Goal: Information Seeking & Learning: Learn about a topic

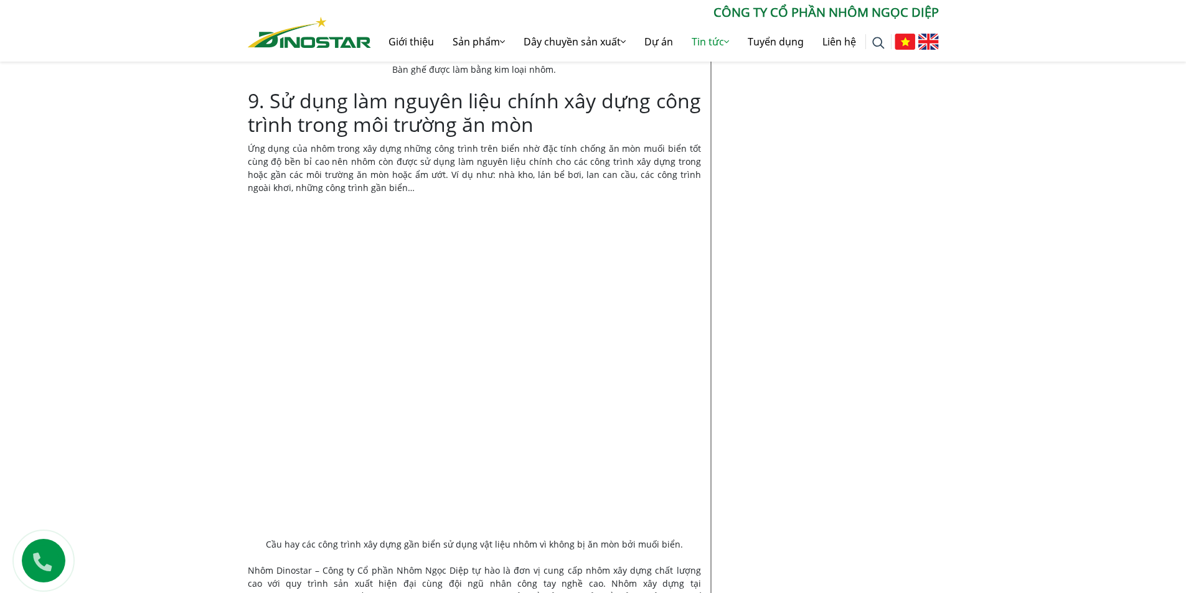
scroll to position [4690, 0]
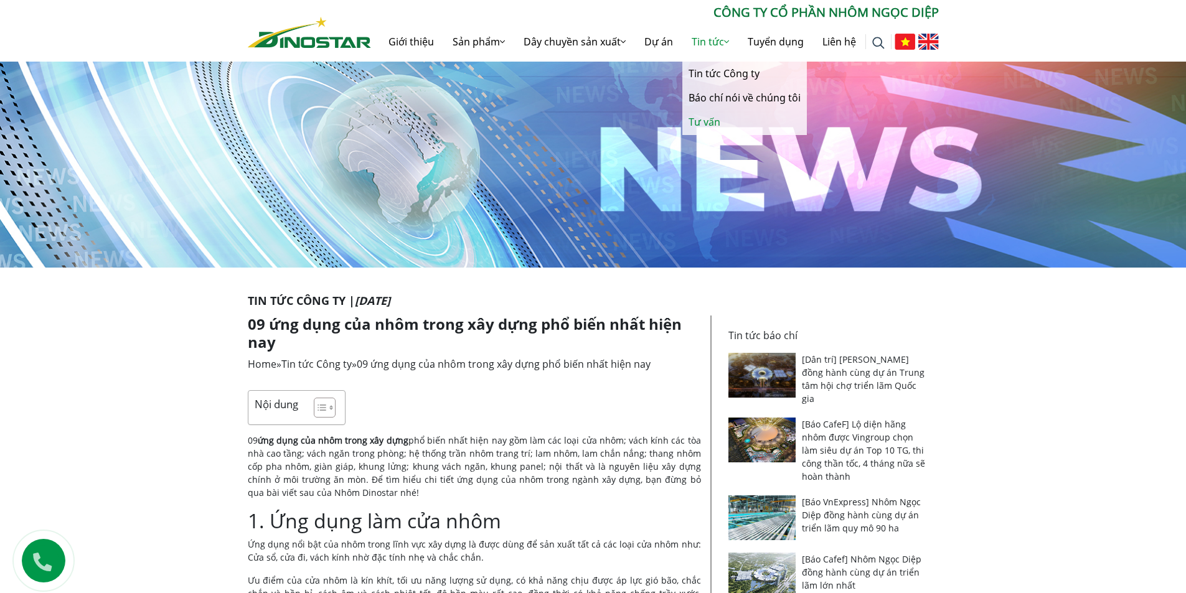
click at [705, 123] on link "Tư vấn" at bounding box center [744, 122] width 125 height 24
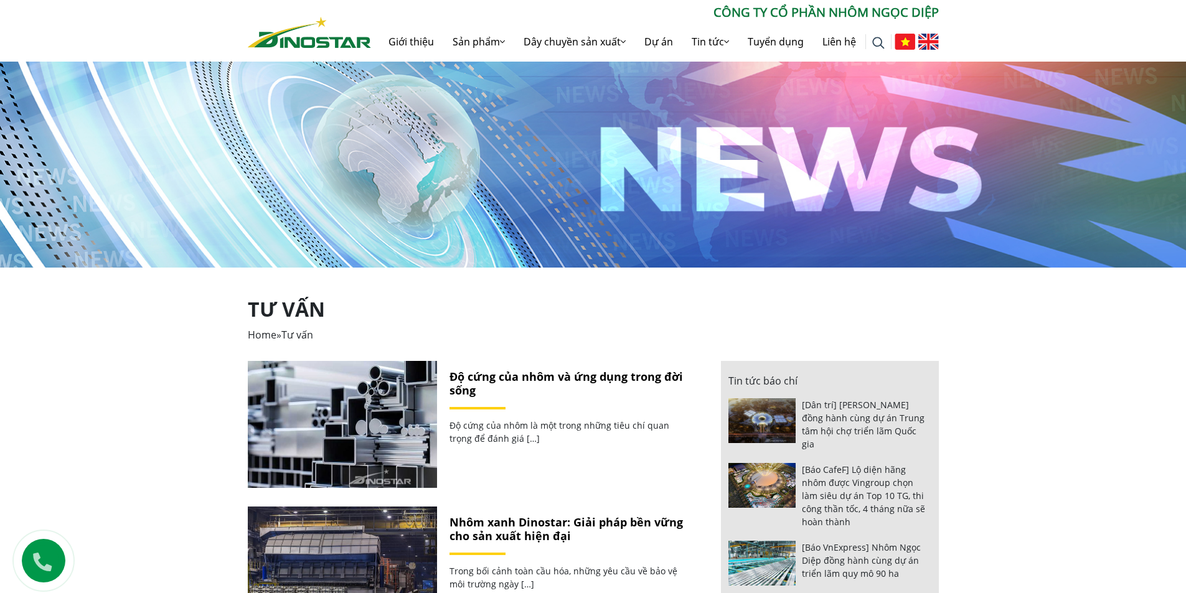
click at [508, 378] on link "Độ cứng của nhôm và ứng dụng trong đời sống" at bounding box center [565, 383] width 233 height 29
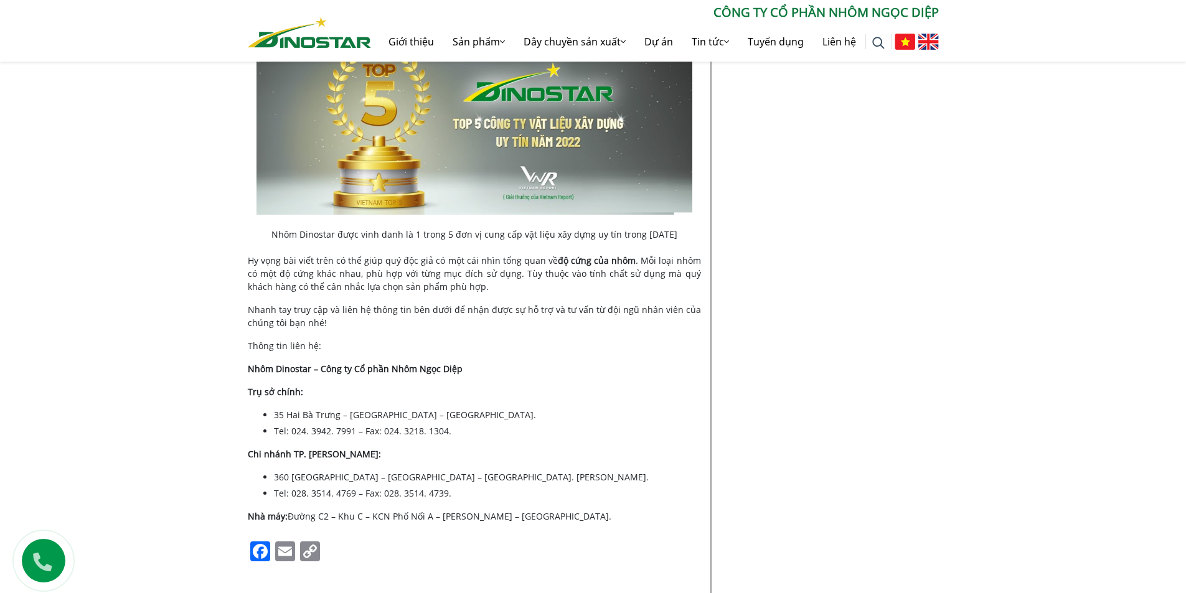
scroll to position [2864, 0]
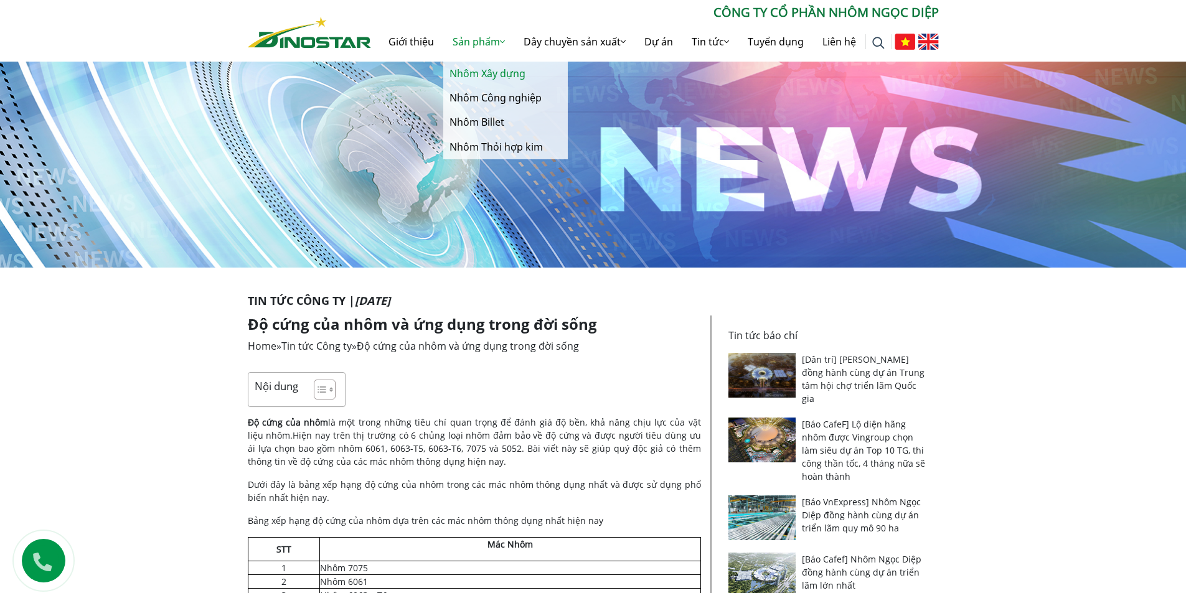
click at [477, 72] on link "Nhôm Xây dựng" at bounding box center [505, 74] width 125 height 24
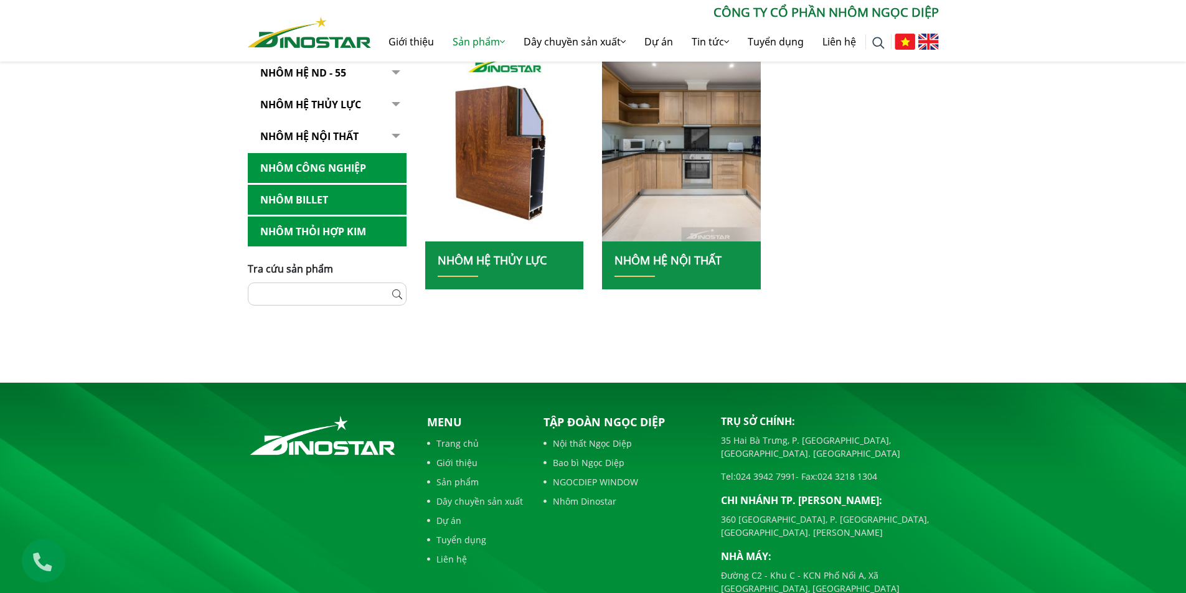
scroll to position [560, 0]
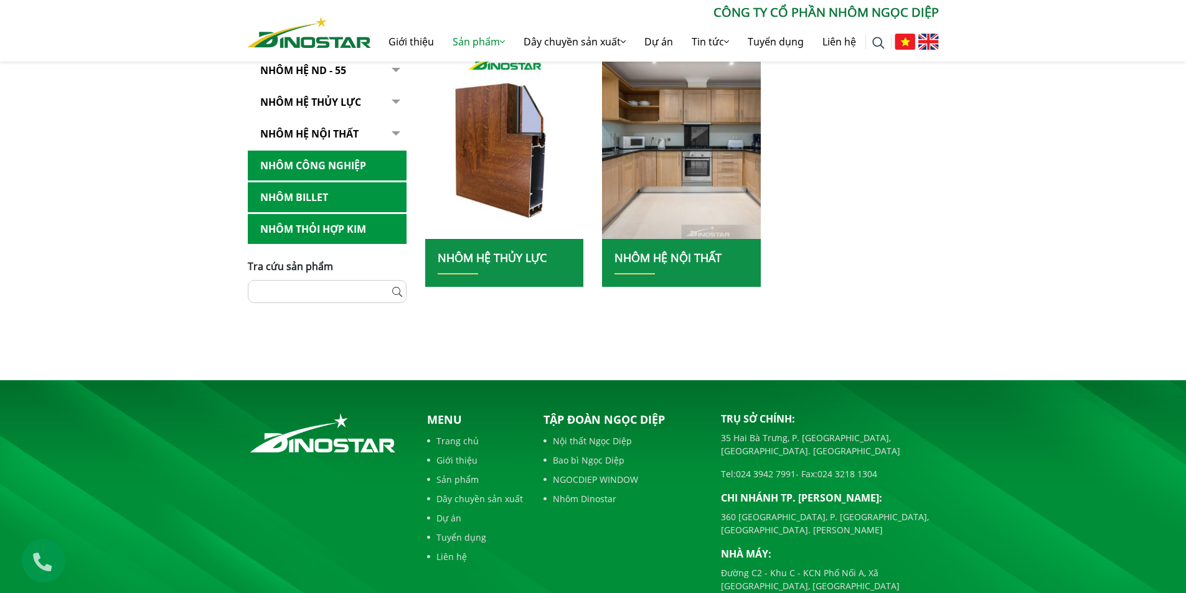
click at [697, 255] on link "Nhôm hệ nội thất" at bounding box center [667, 257] width 107 height 15
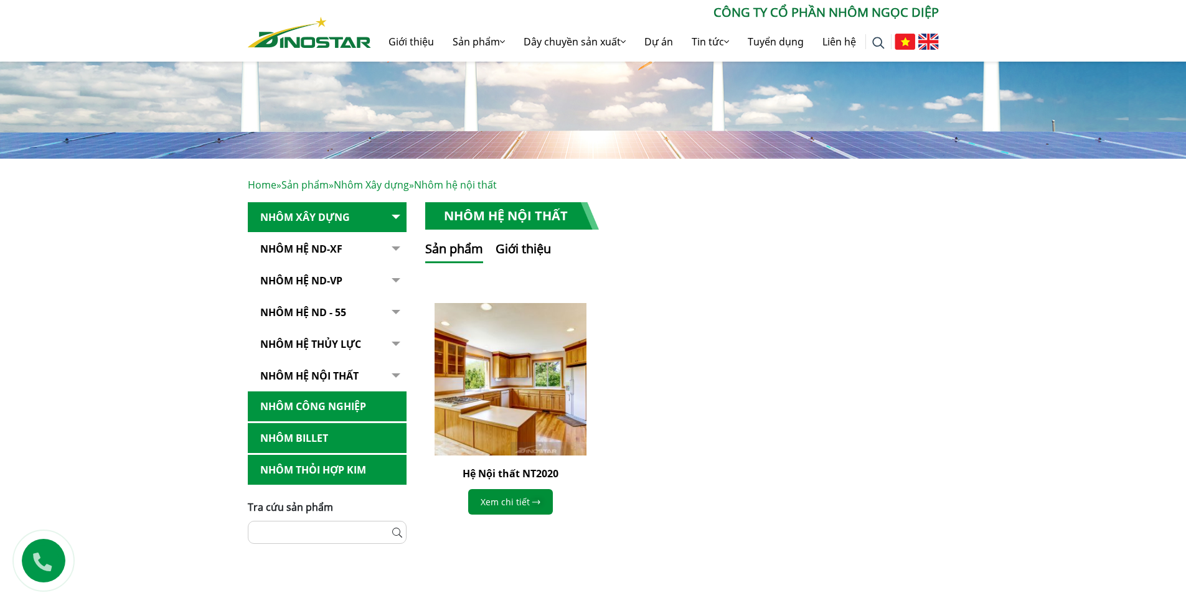
scroll to position [374, 0]
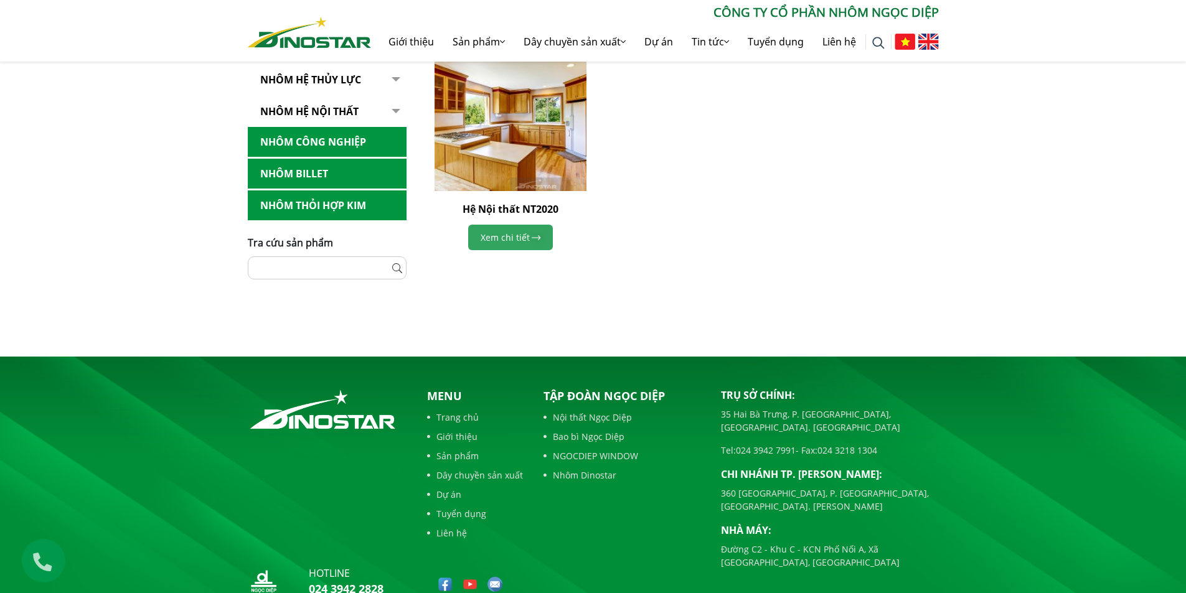
click at [503, 237] on link "Xem chi tiết" at bounding box center [510, 238] width 85 height 26
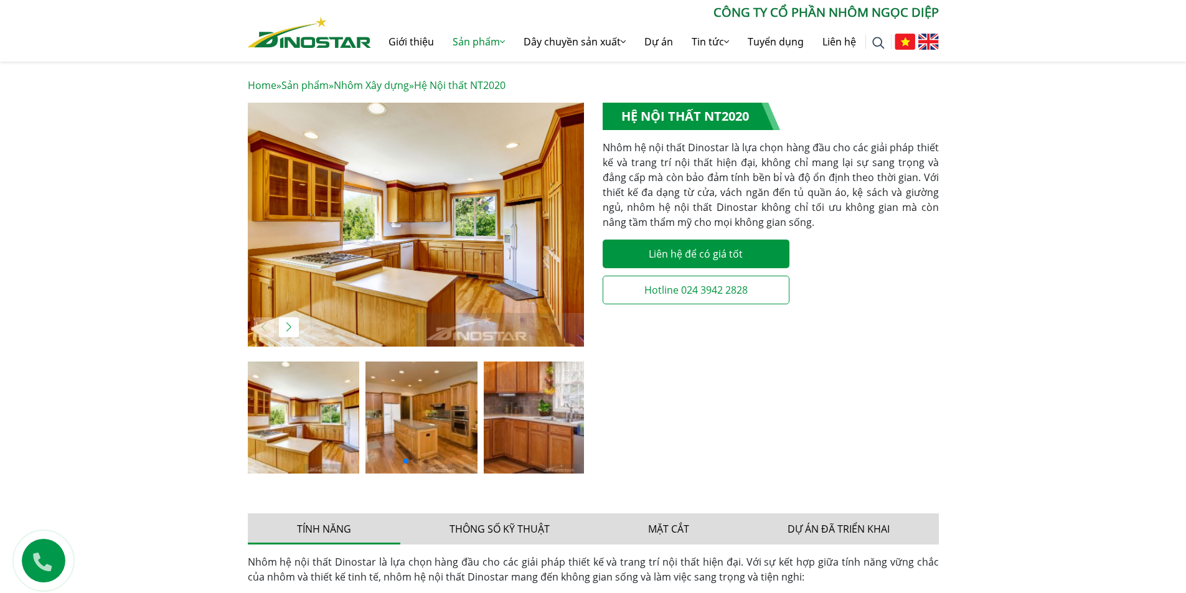
scroll to position [187, 0]
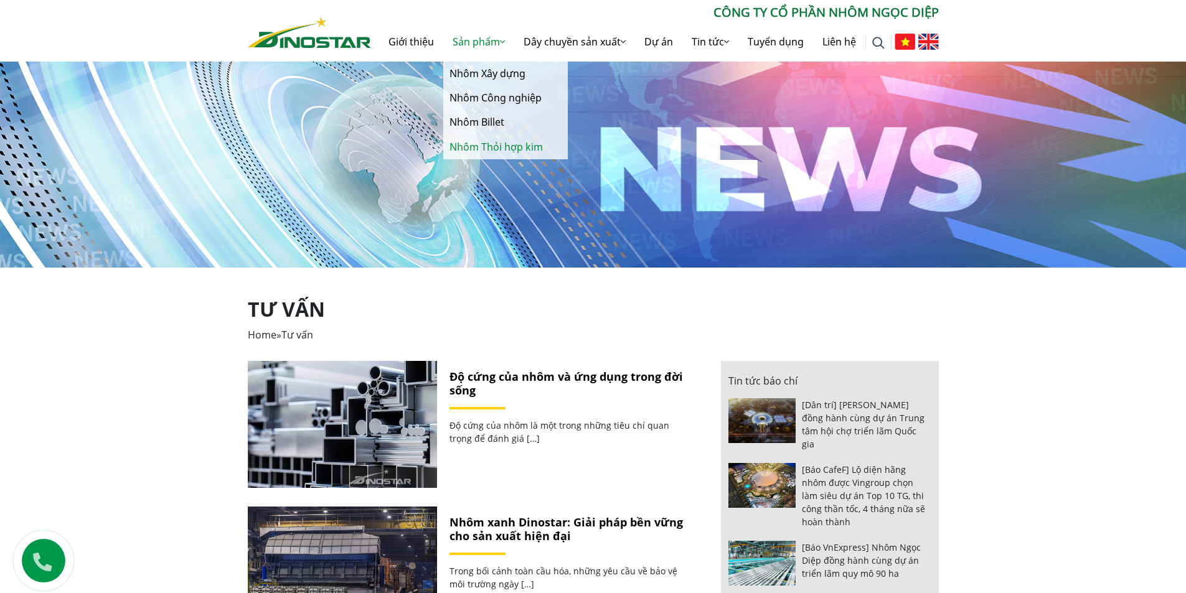
click at [469, 146] on link "Nhôm Thỏi hợp kim" at bounding box center [505, 147] width 125 height 24
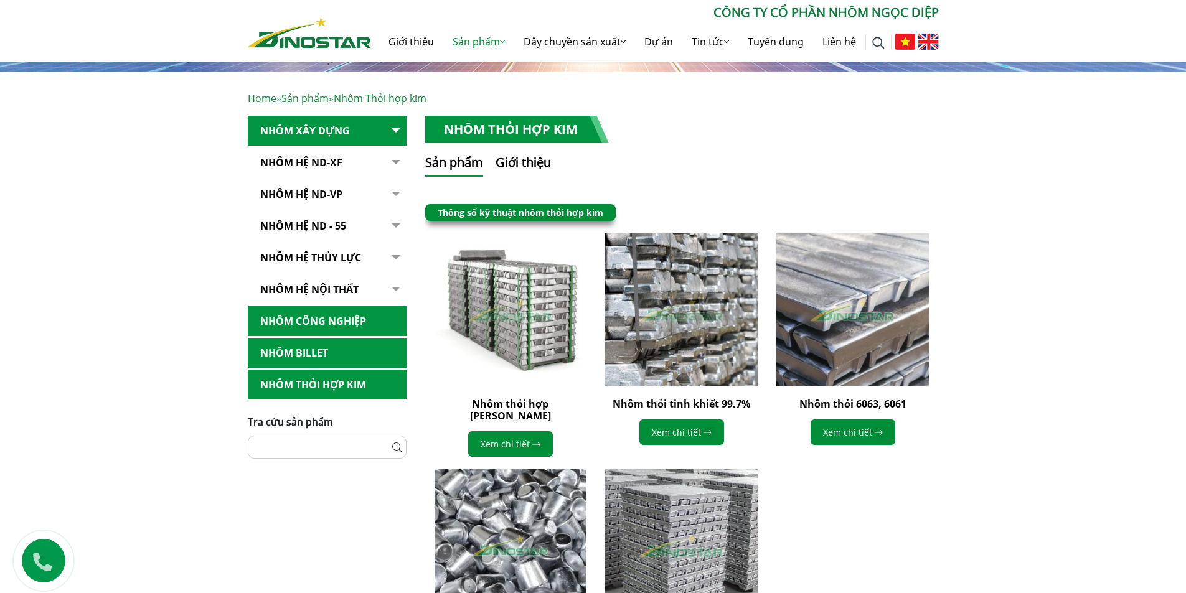
scroll to position [374, 0]
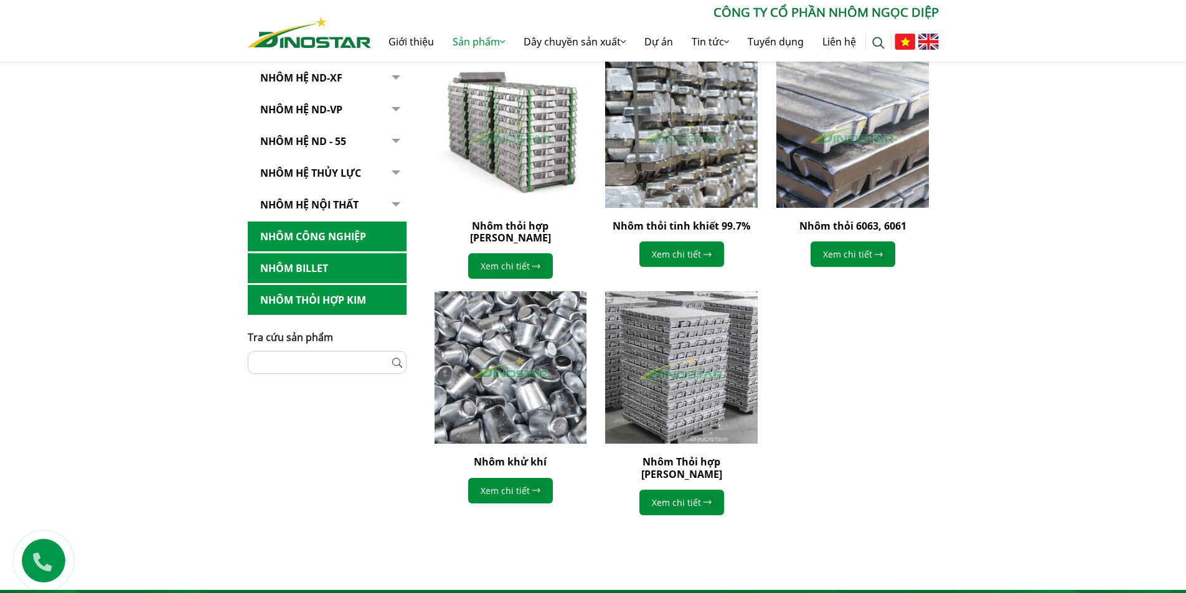
click at [318, 204] on link "Nhôm hệ nội thất" at bounding box center [327, 205] width 159 height 31
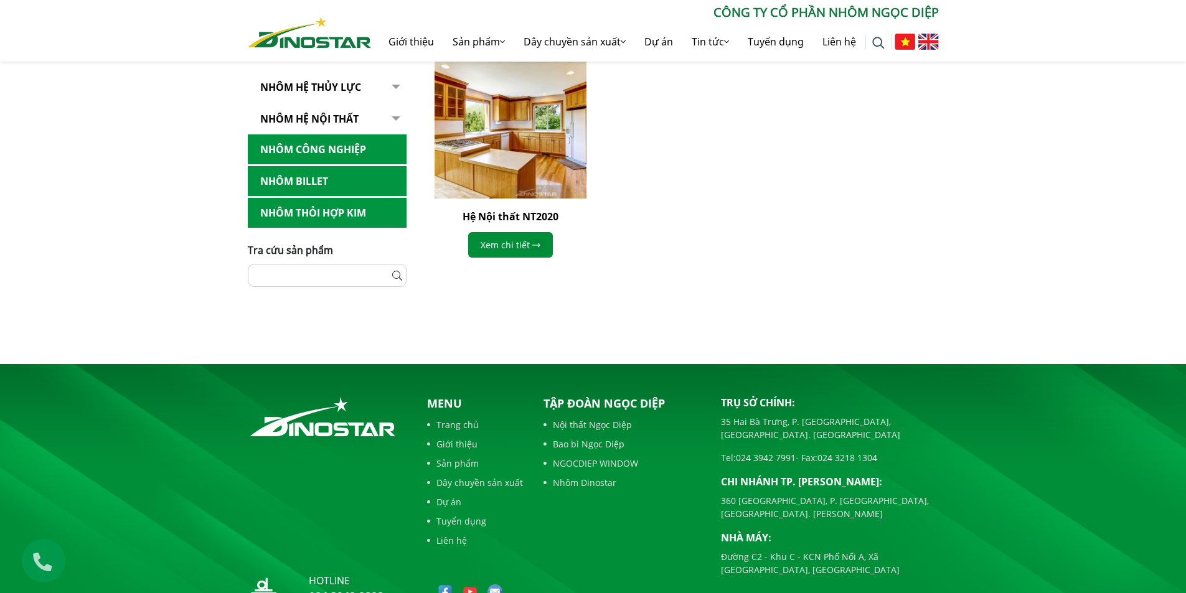
scroll to position [240, 0]
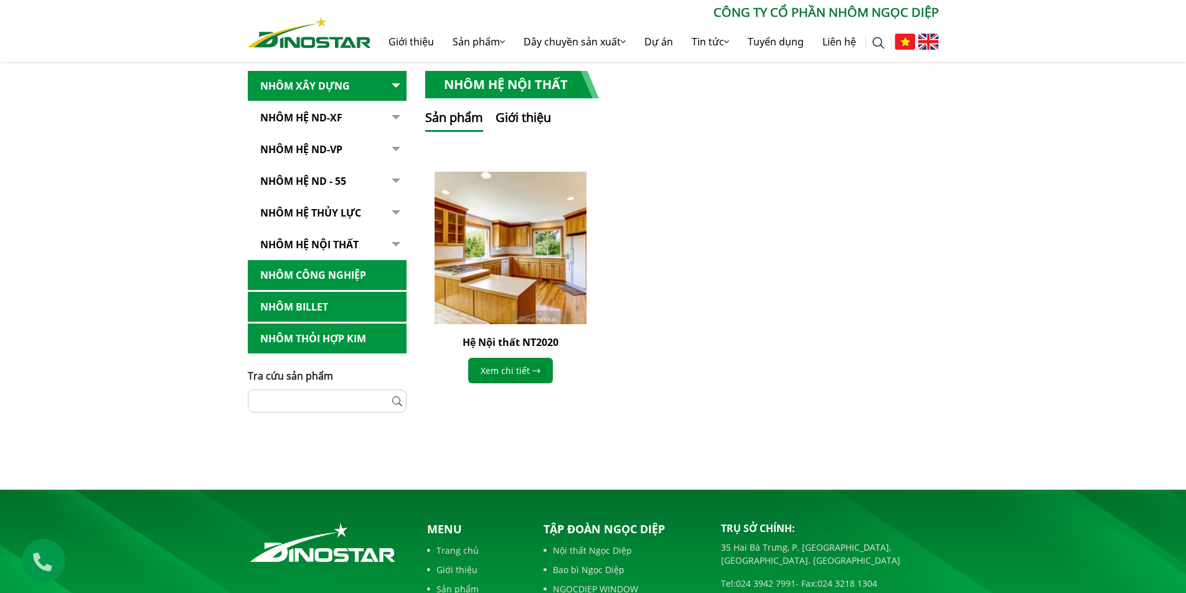
click at [302, 117] on link "Nhôm Hệ ND-XF" at bounding box center [327, 118] width 159 height 31
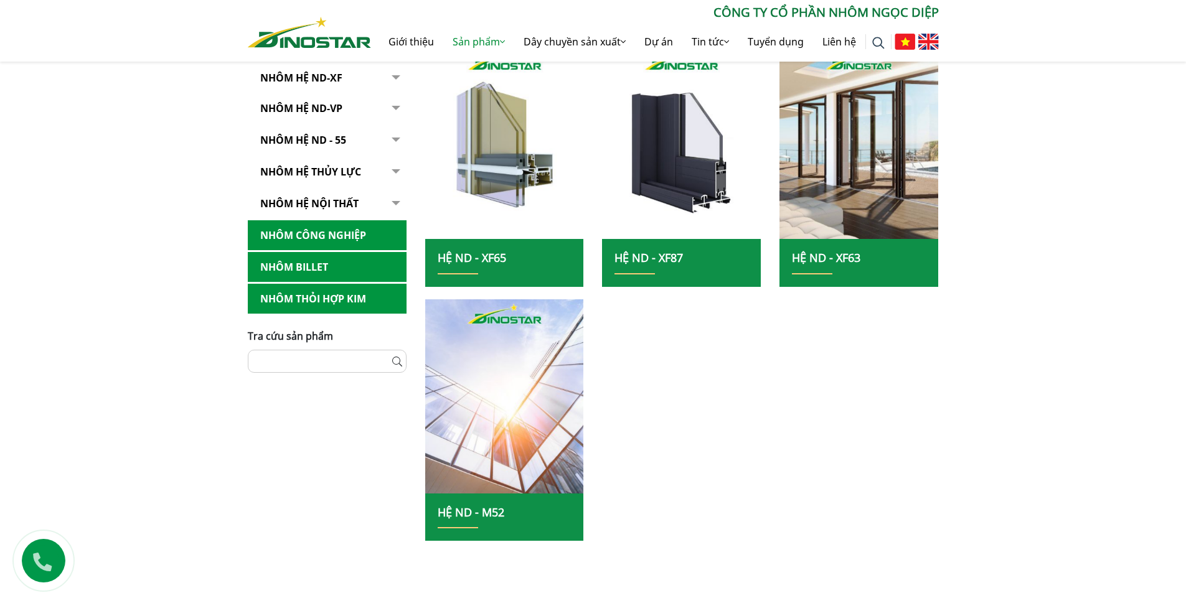
scroll to position [685, 0]
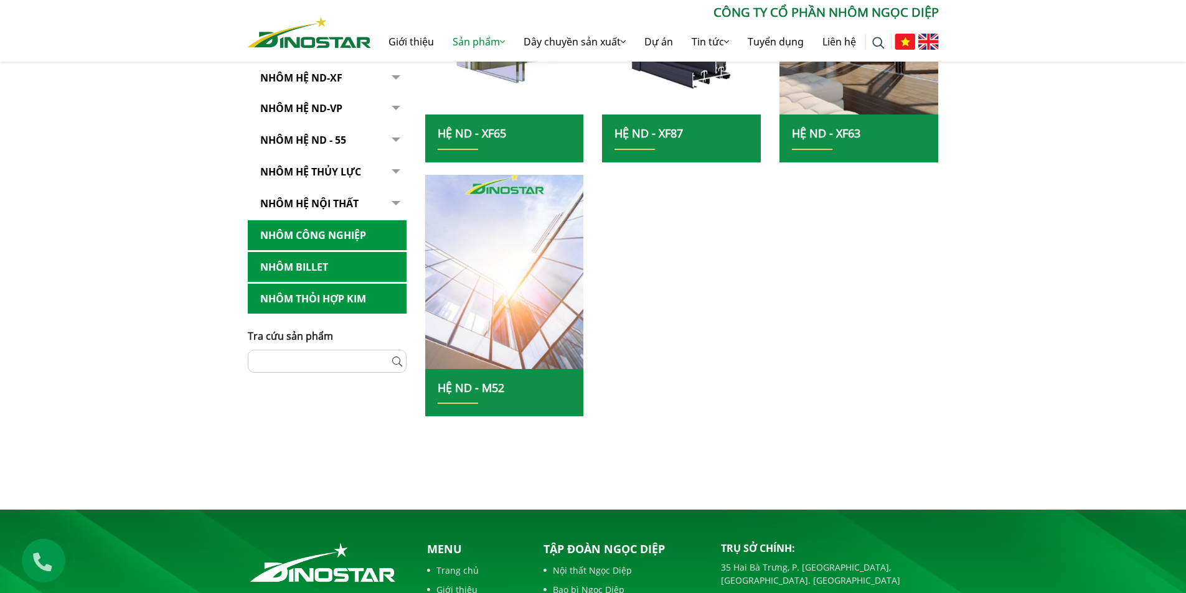
click at [494, 225] on img at bounding box center [505, 272] width 170 height 208
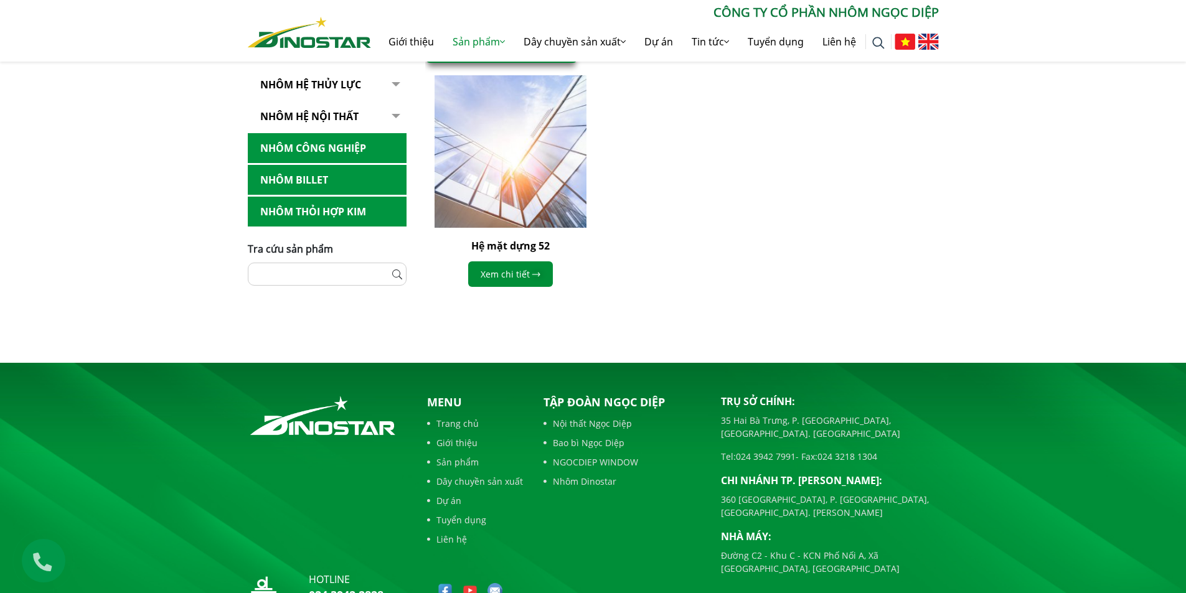
scroll to position [374, 0]
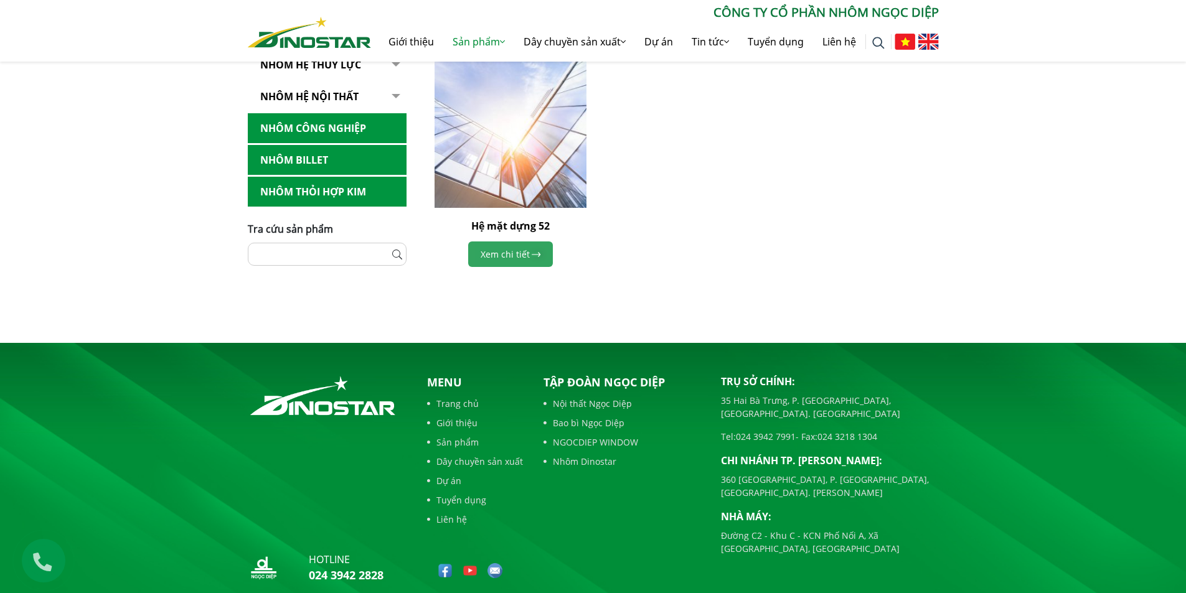
click at [508, 250] on link "Xem chi tiết" at bounding box center [510, 255] width 85 height 26
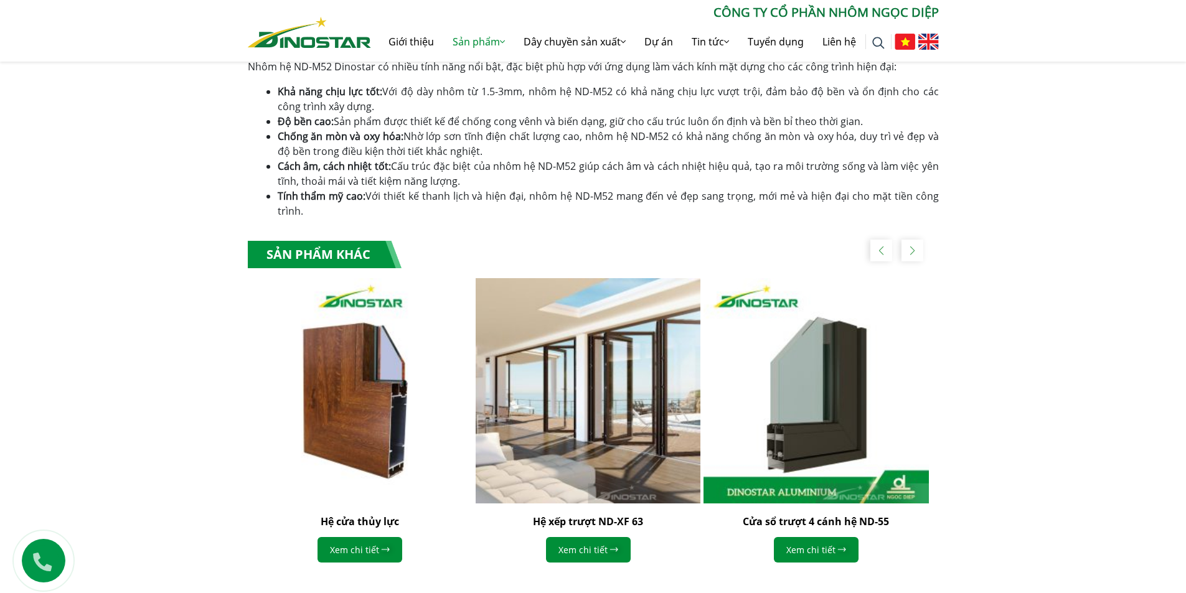
scroll to position [685, 0]
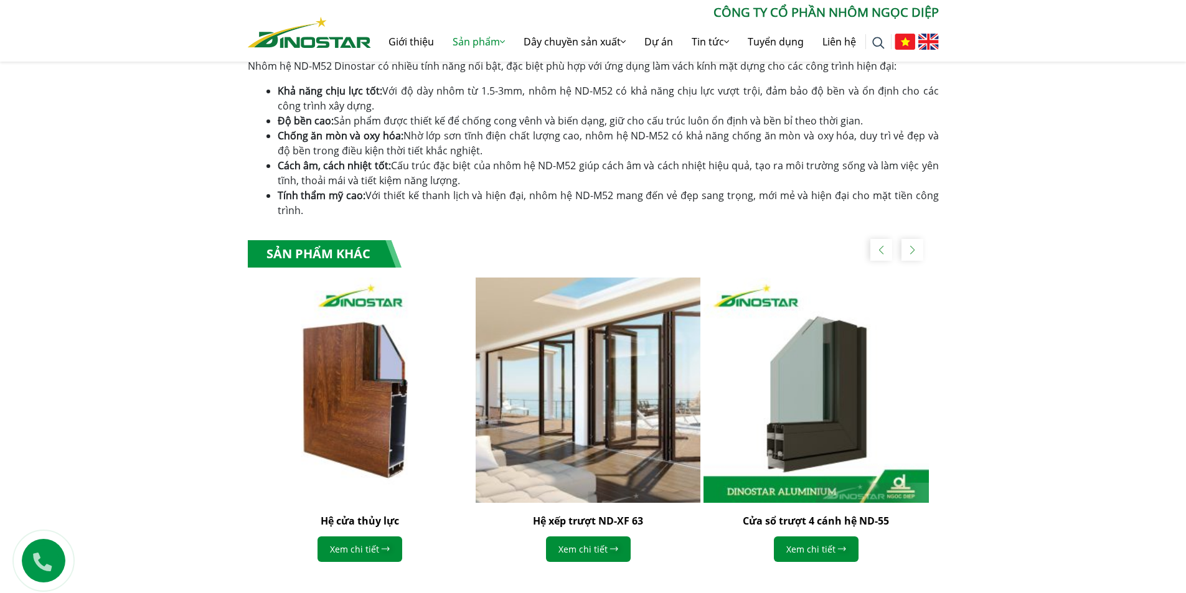
click at [589, 420] on img "2 / 4" at bounding box center [587, 389] width 247 height 247
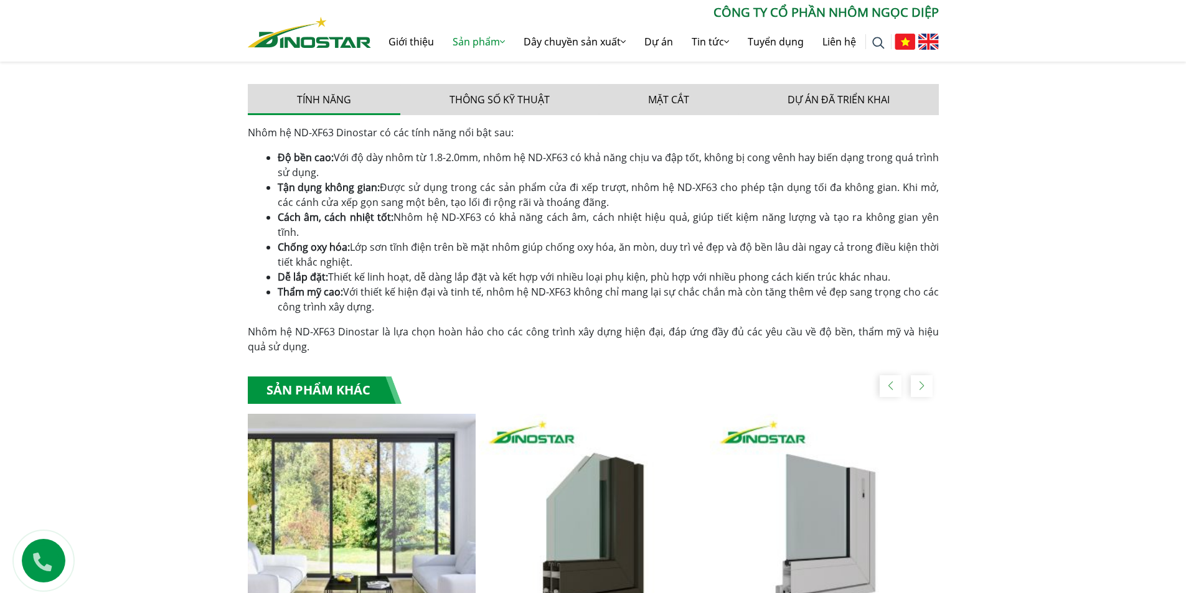
scroll to position [747, 0]
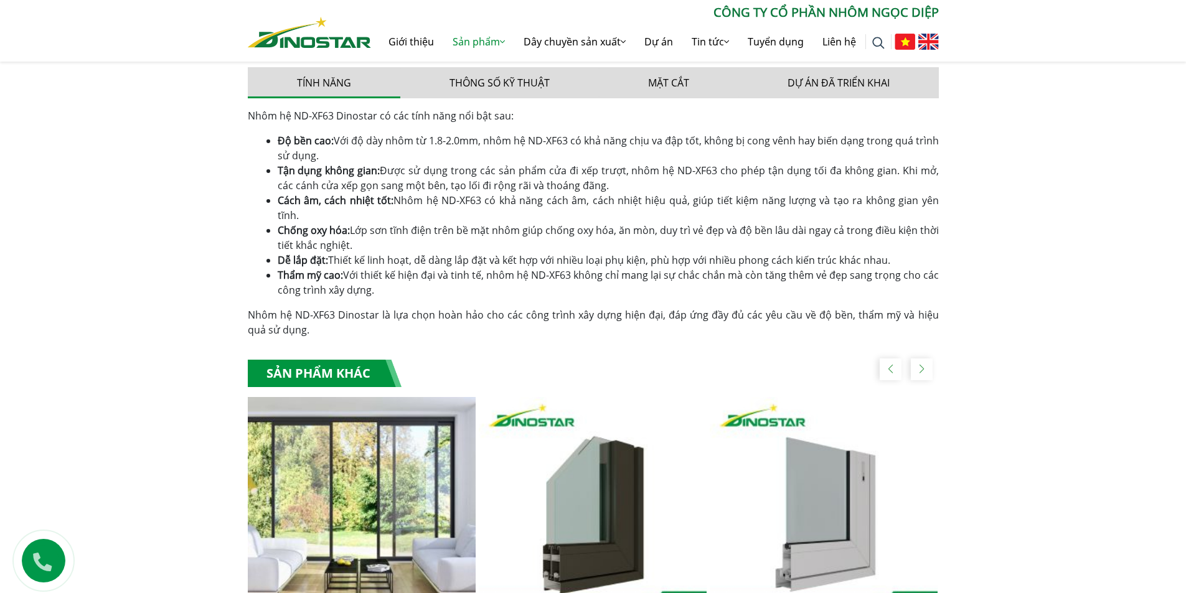
click at [919, 359] on div "Next slide" at bounding box center [922, 370] width 22 height 22
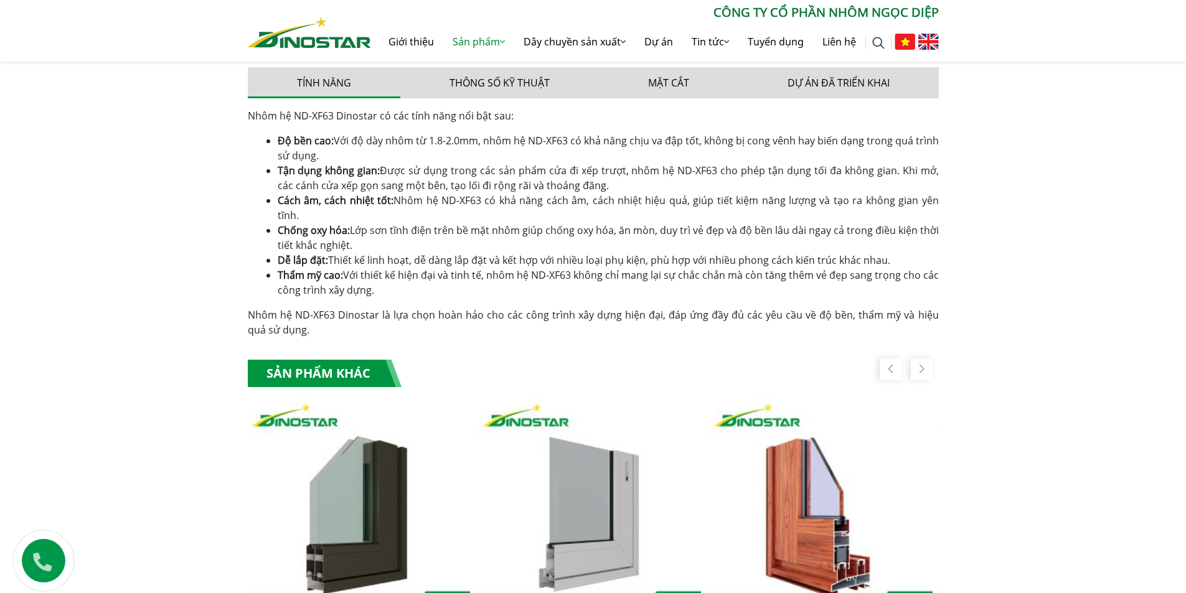
click at [919, 359] on div "Next slide" at bounding box center [922, 370] width 22 height 22
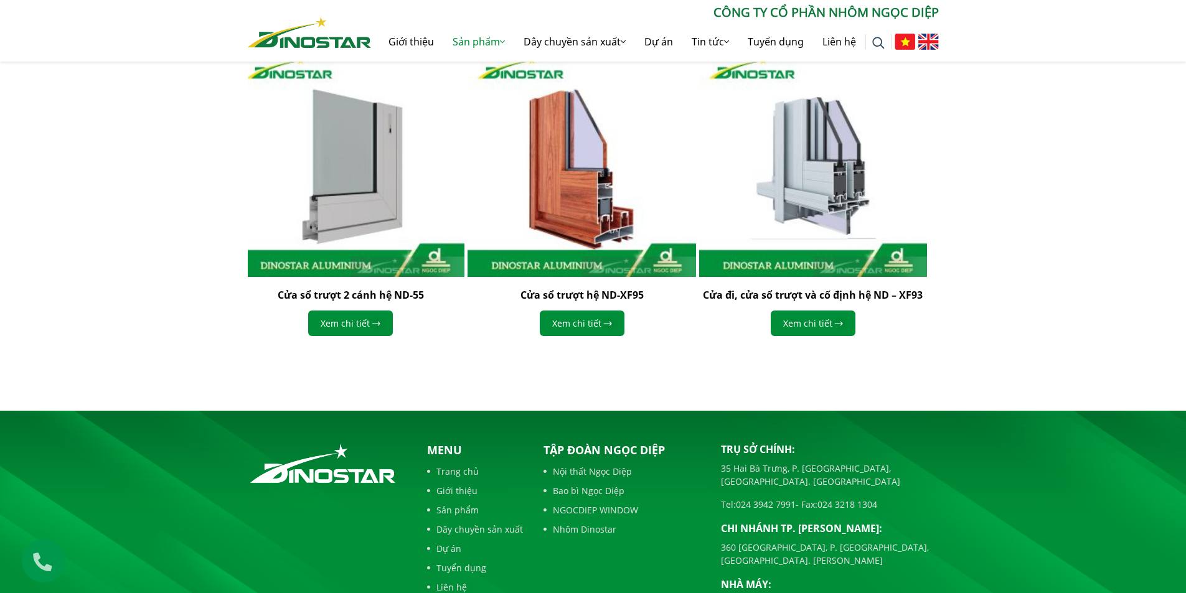
scroll to position [1121, 0]
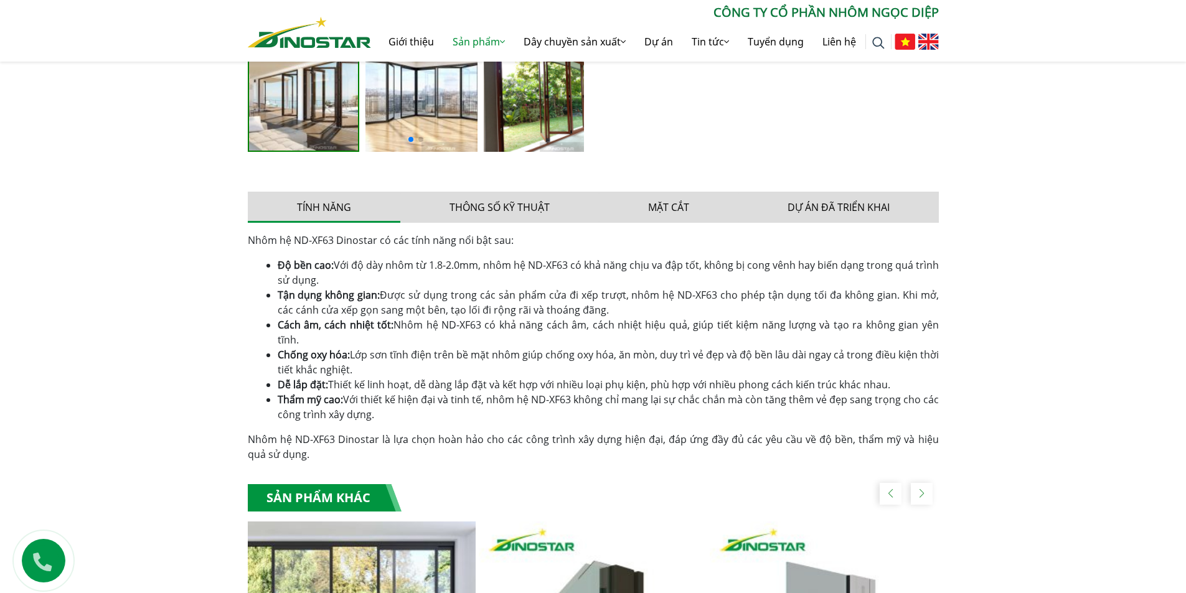
scroll to position [436, 0]
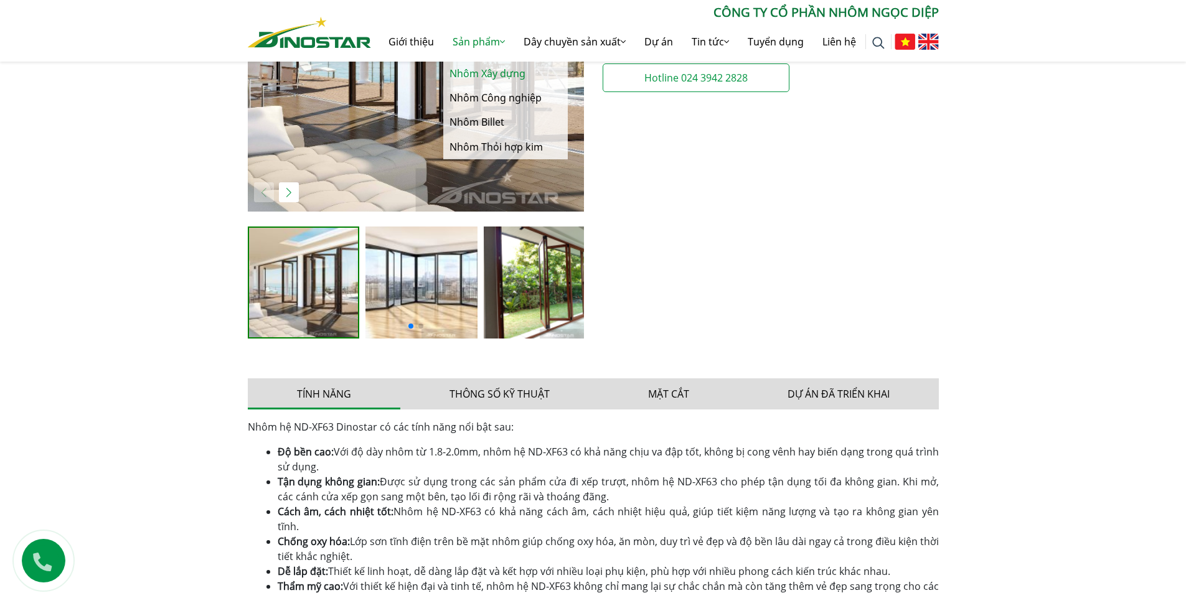
click at [484, 73] on link "Nhôm Xây dựng" at bounding box center [505, 74] width 125 height 24
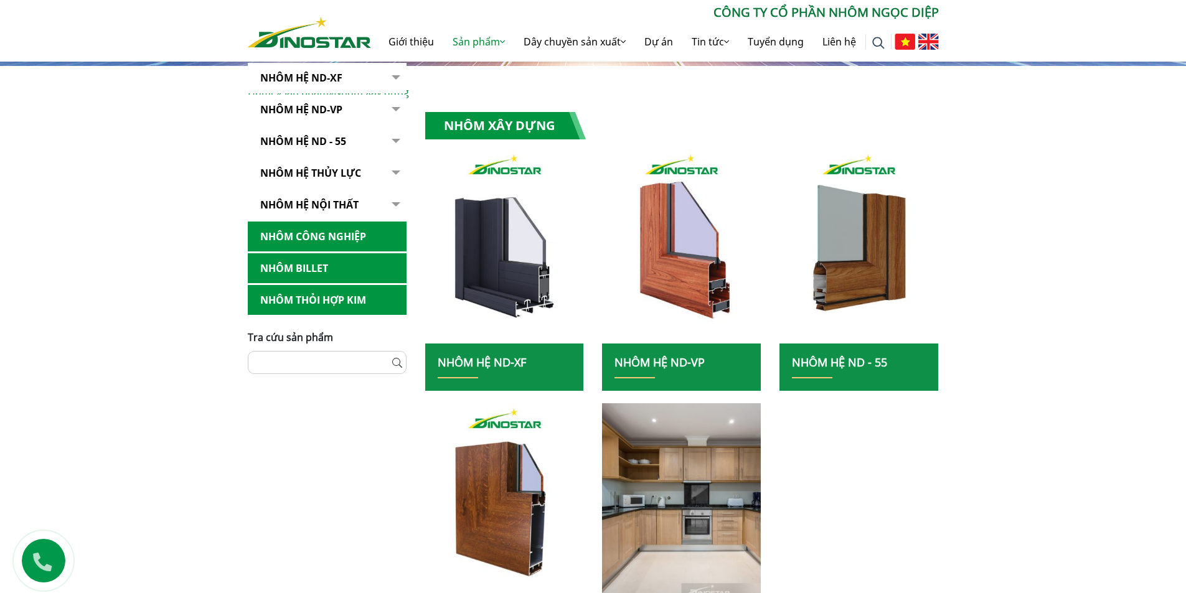
scroll to position [311, 0]
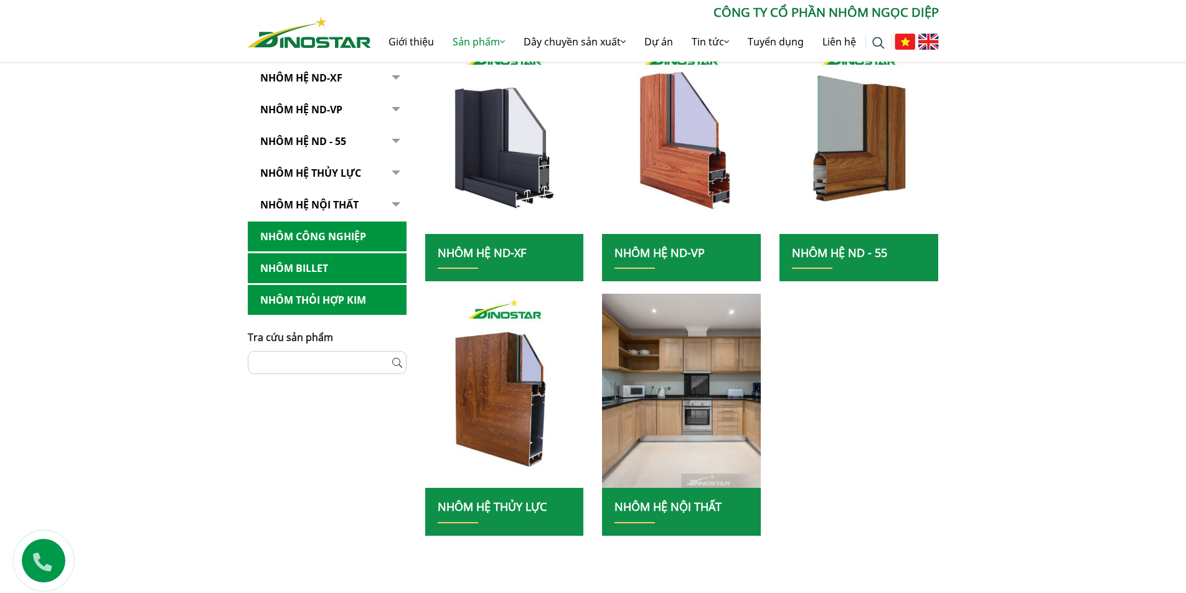
click at [339, 203] on link "Nhôm hệ nội thất" at bounding box center [327, 205] width 159 height 31
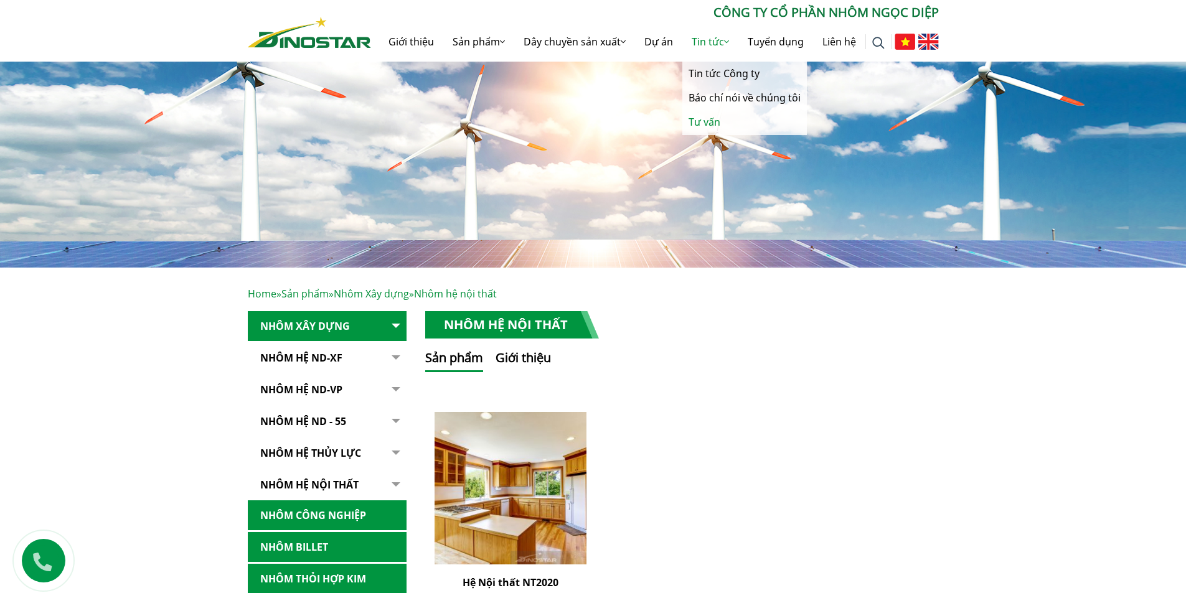
click at [693, 123] on link "Tư vấn" at bounding box center [744, 122] width 125 height 24
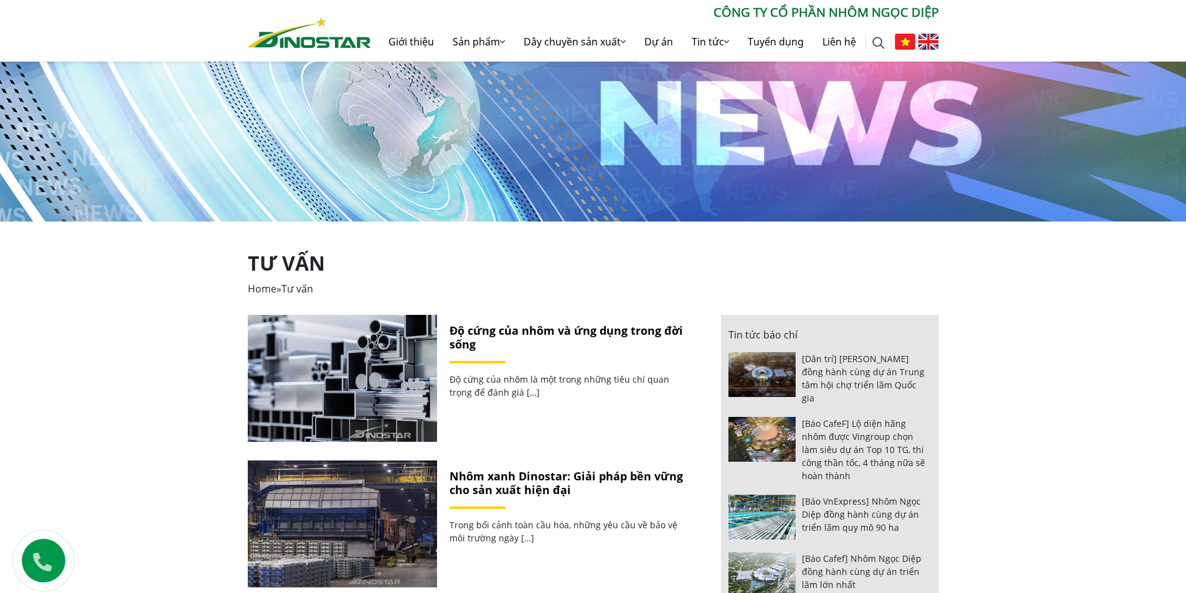
scroll to position [187, 0]
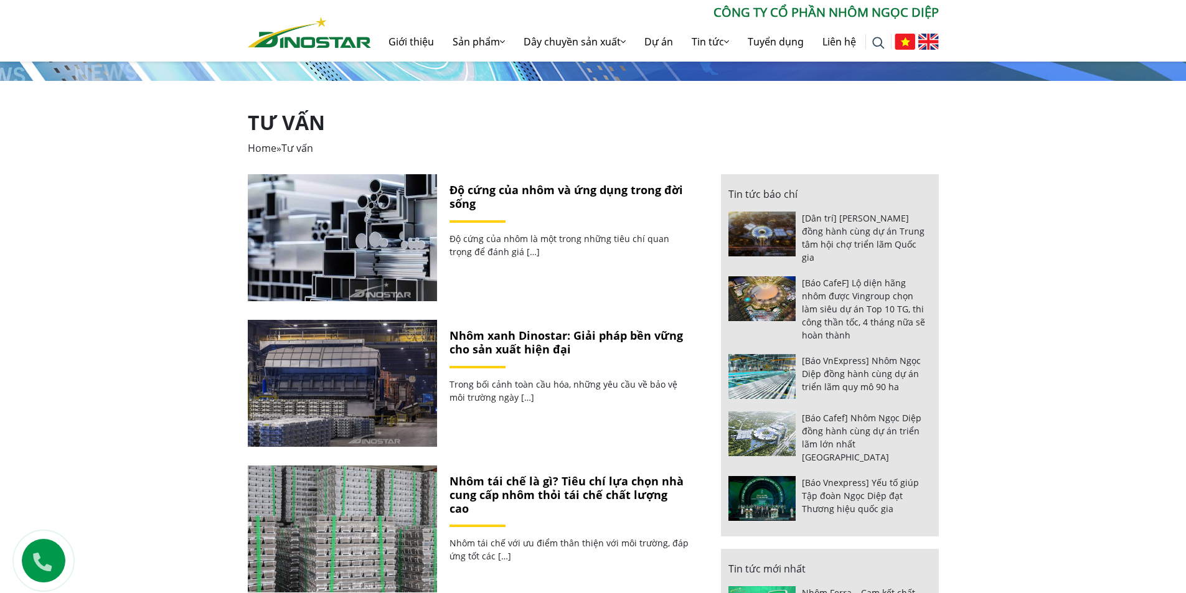
click at [512, 339] on link "Nhôm xanh Dinostar: Giải pháp bền vững cho sản xuất hiện đại" at bounding box center [565, 342] width 233 height 29
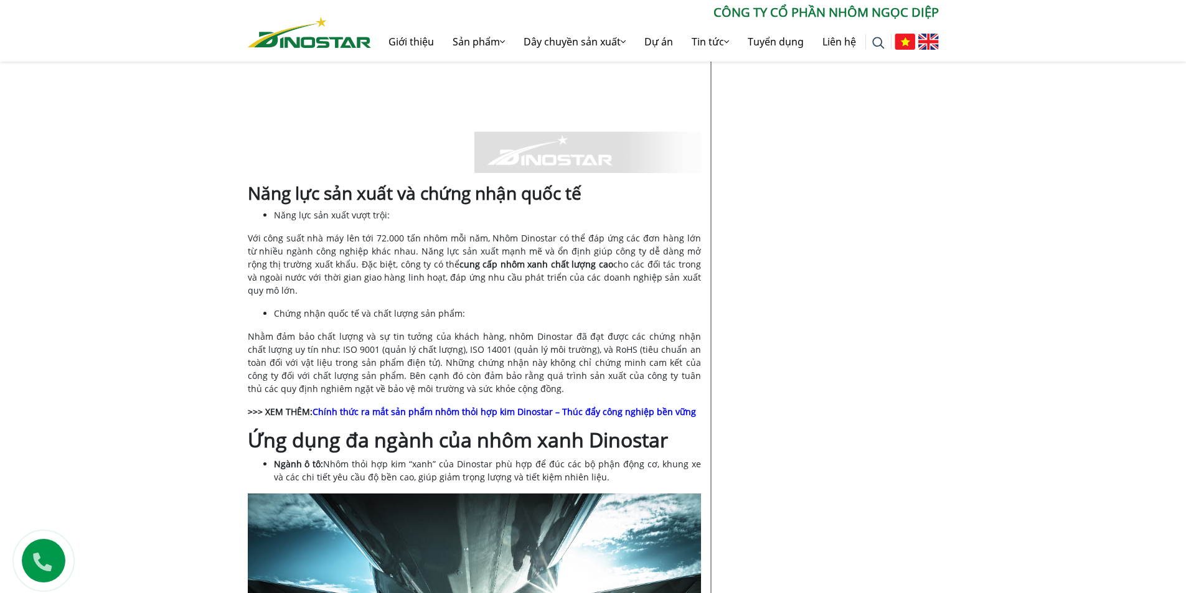
scroll to position [1556, 0]
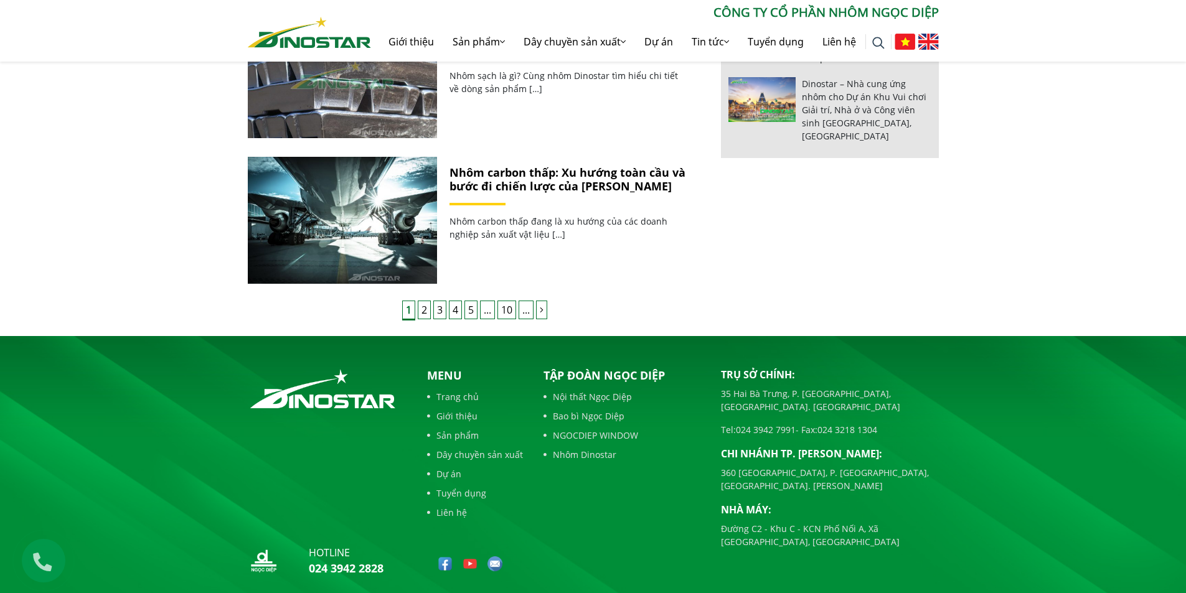
scroll to position [934, 0]
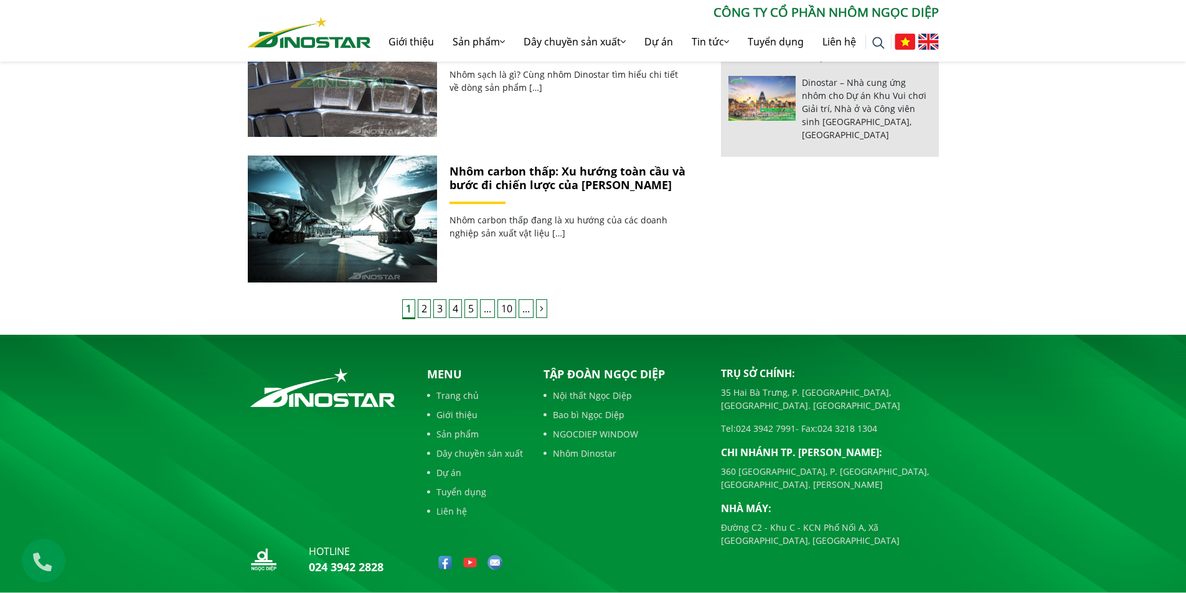
click at [545, 176] on link "Nhôm carbon thấp: Xu hướng toàn cầu và bước đi chiến lược của [PERSON_NAME]" at bounding box center [567, 178] width 236 height 29
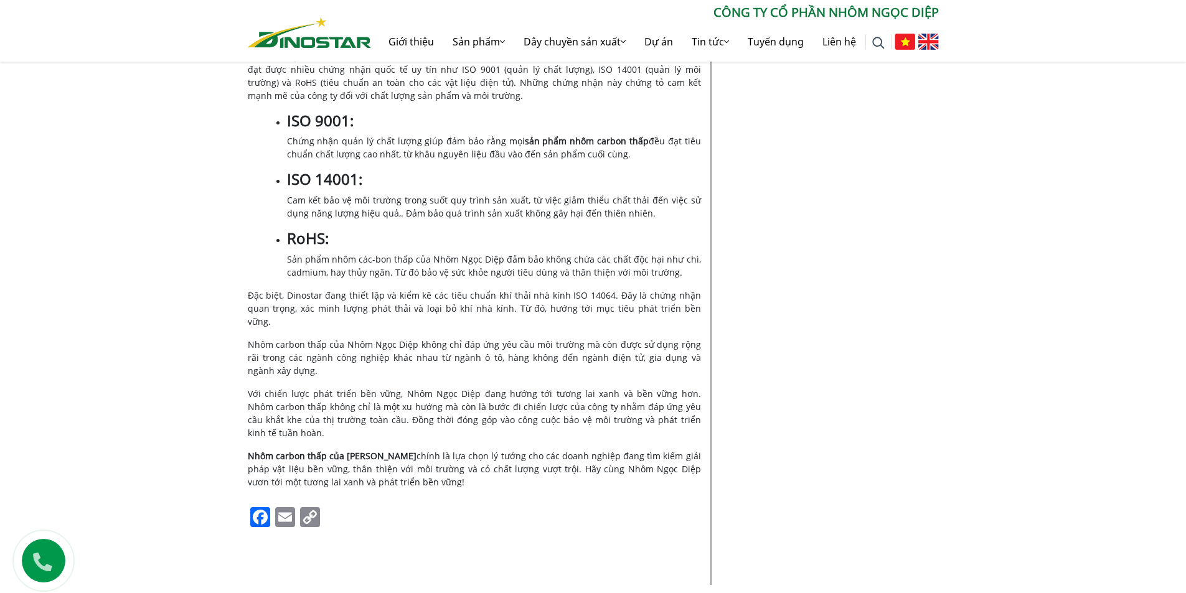
scroll to position [2303, 0]
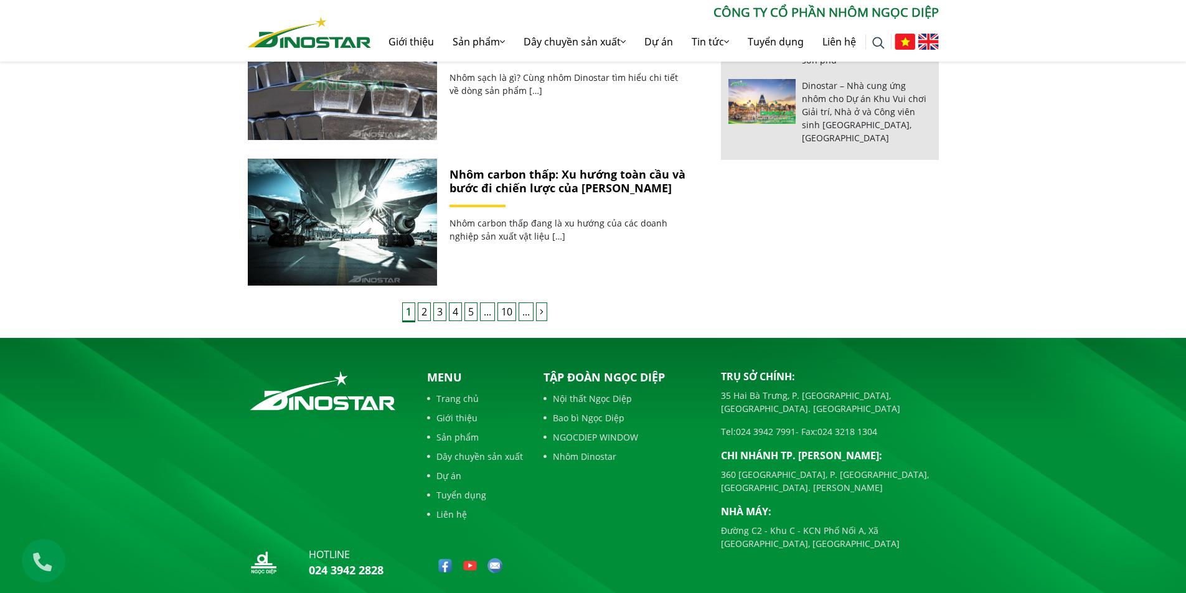
scroll to position [934, 0]
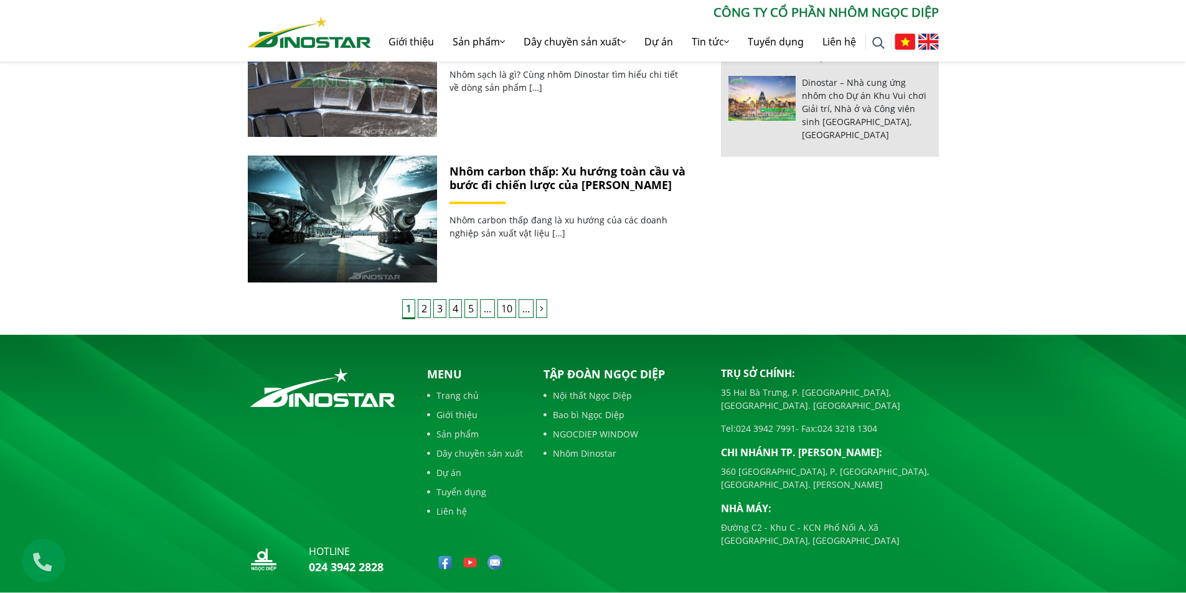
click at [422, 308] on link "2" at bounding box center [424, 308] width 13 height 19
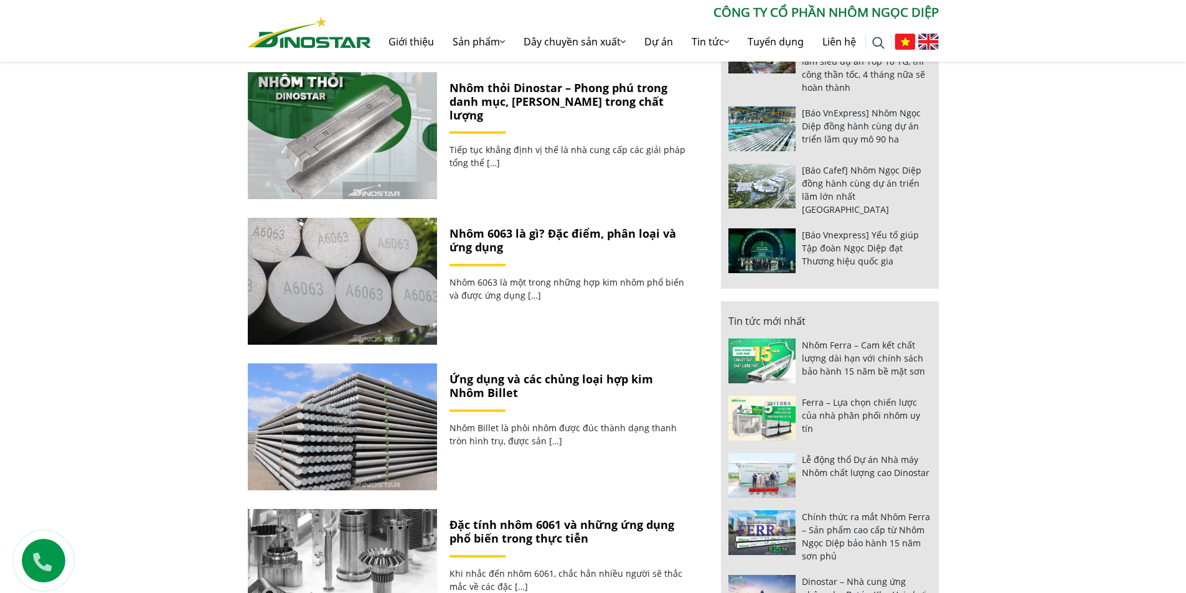
scroll to position [436, 0]
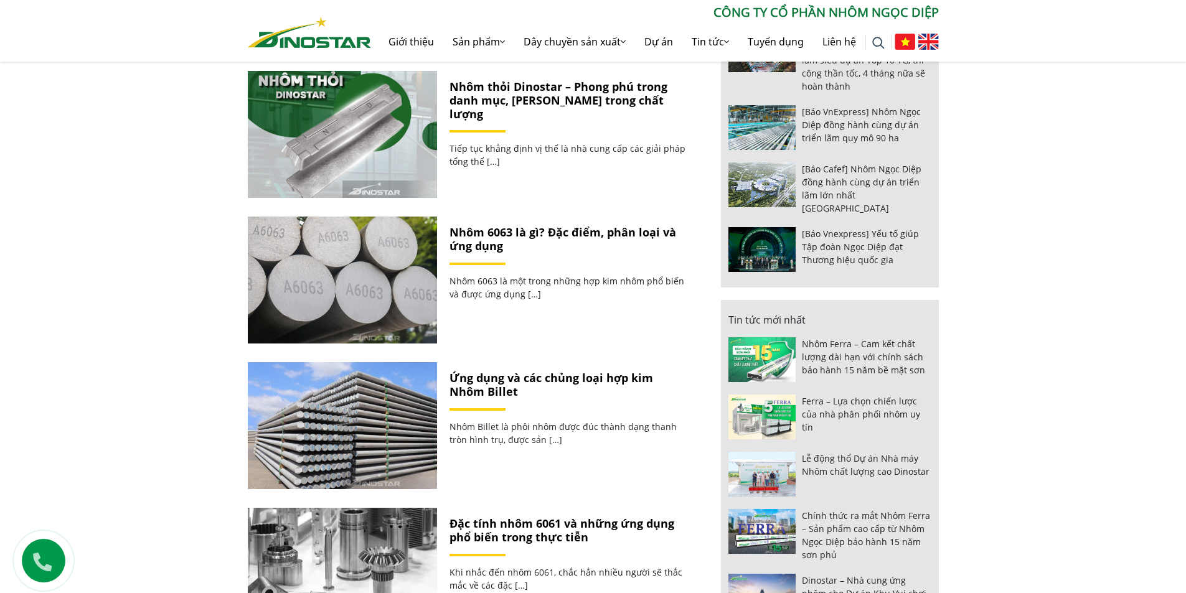
click at [601, 96] on link "Nhôm thỏi Dinostar – Phong phú trong danh mục, [PERSON_NAME] trong chất lượng" at bounding box center [558, 100] width 218 height 42
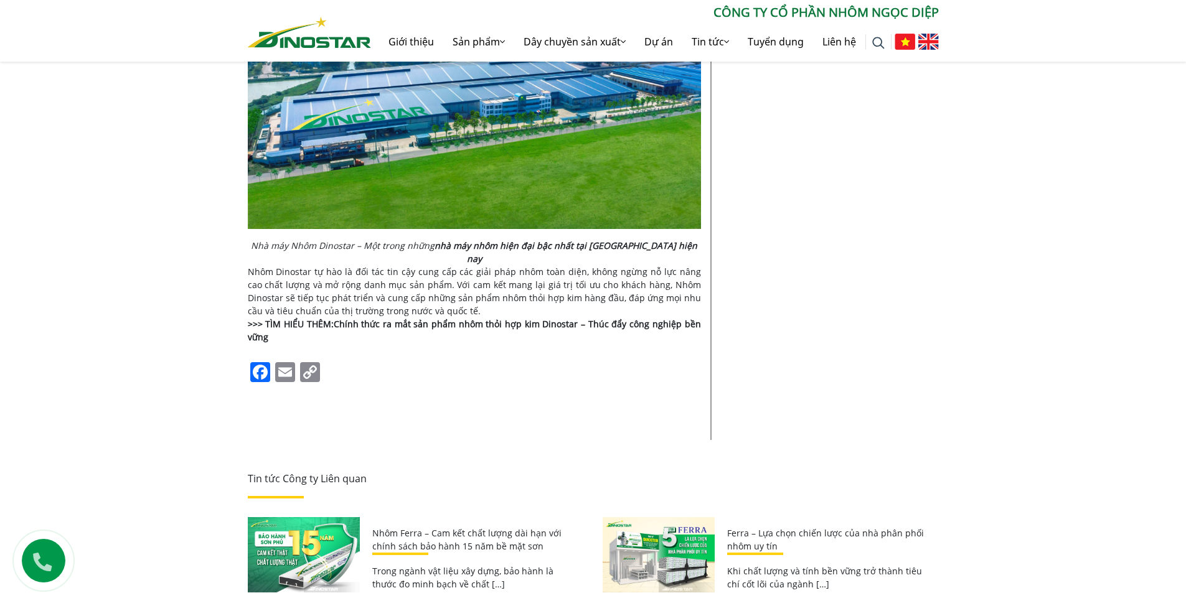
scroll to position [1556, 0]
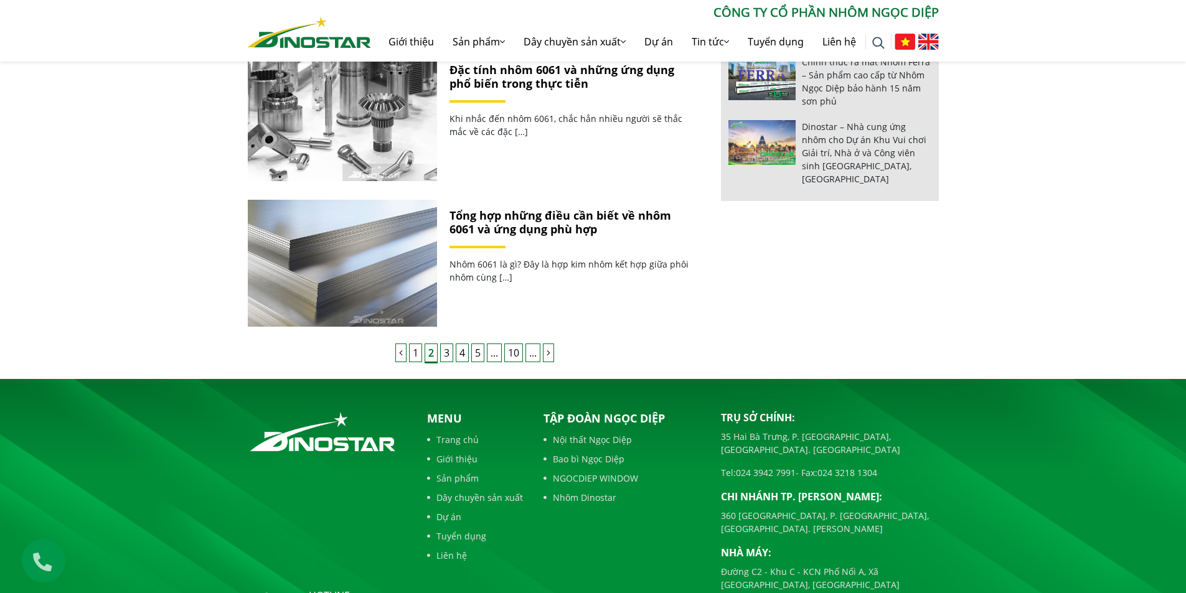
scroll to position [779, 0]
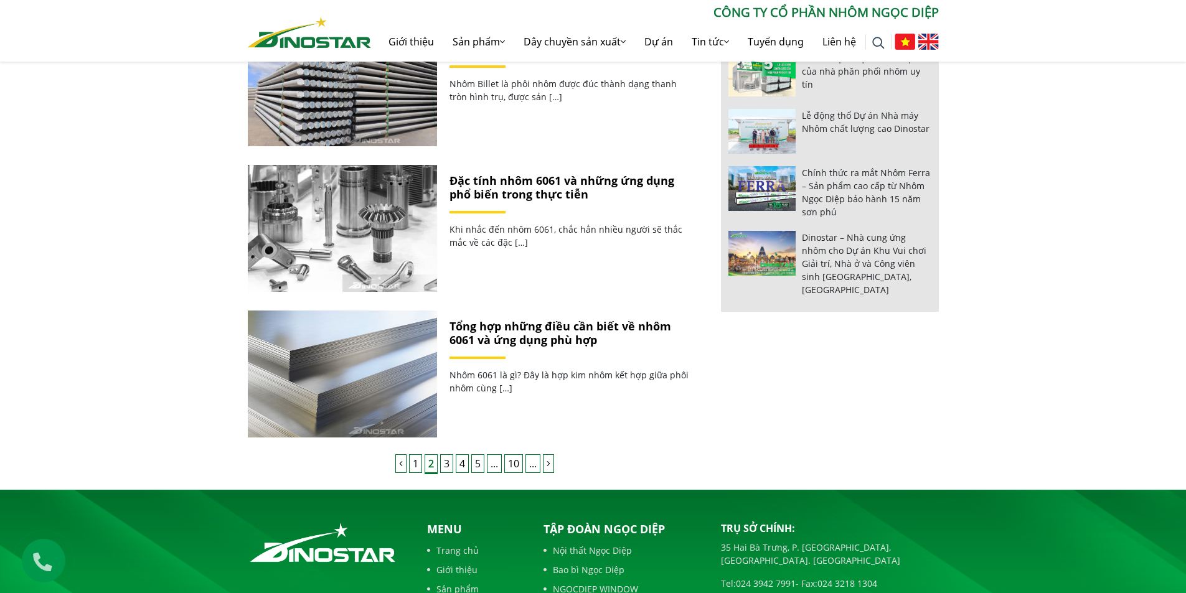
click at [527, 326] on link "Tổng hợp những điều cần biết về nhôm 6061 và ứng dụng phù hợp" at bounding box center [560, 333] width 222 height 29
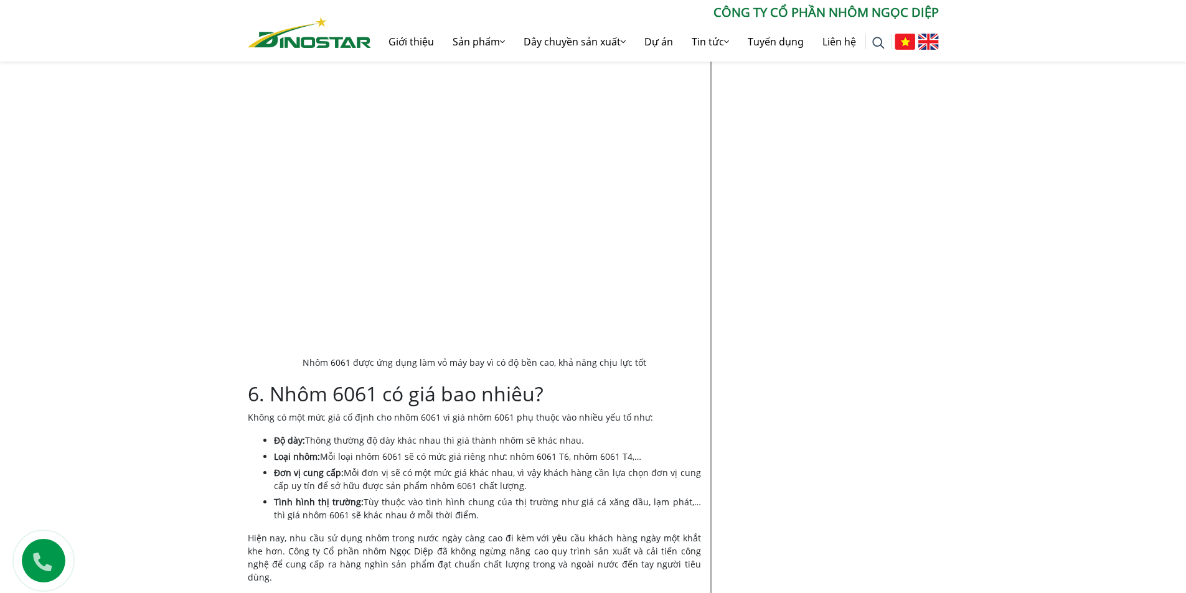
scroll to position [2552, 0]
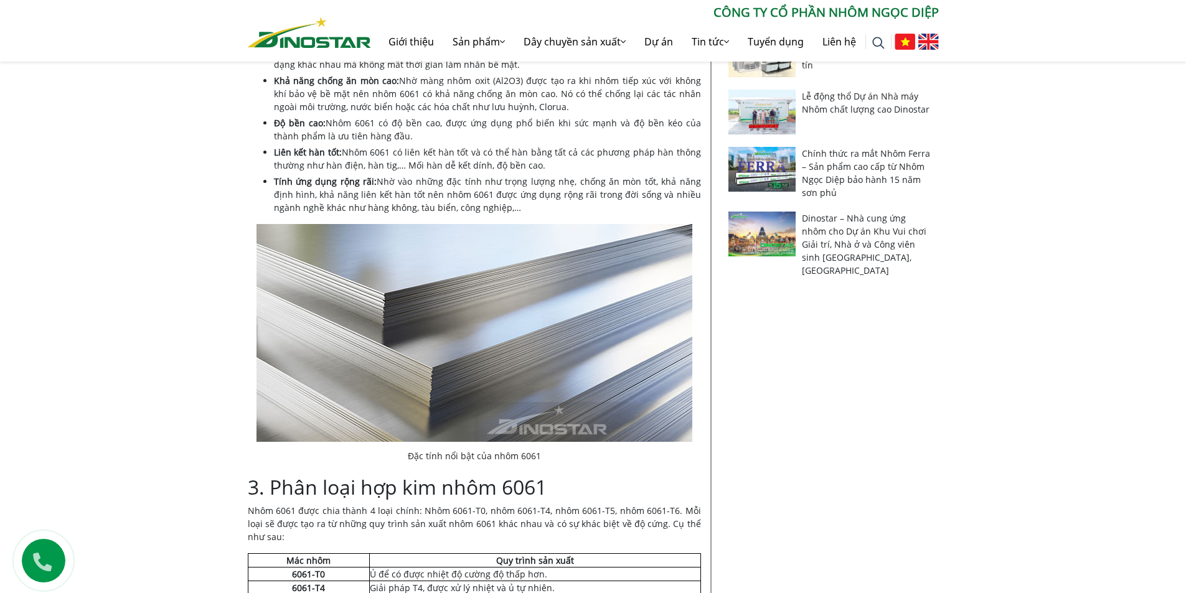
scroll to position [623, 0]
